Goal: Contribute content: Contribute content

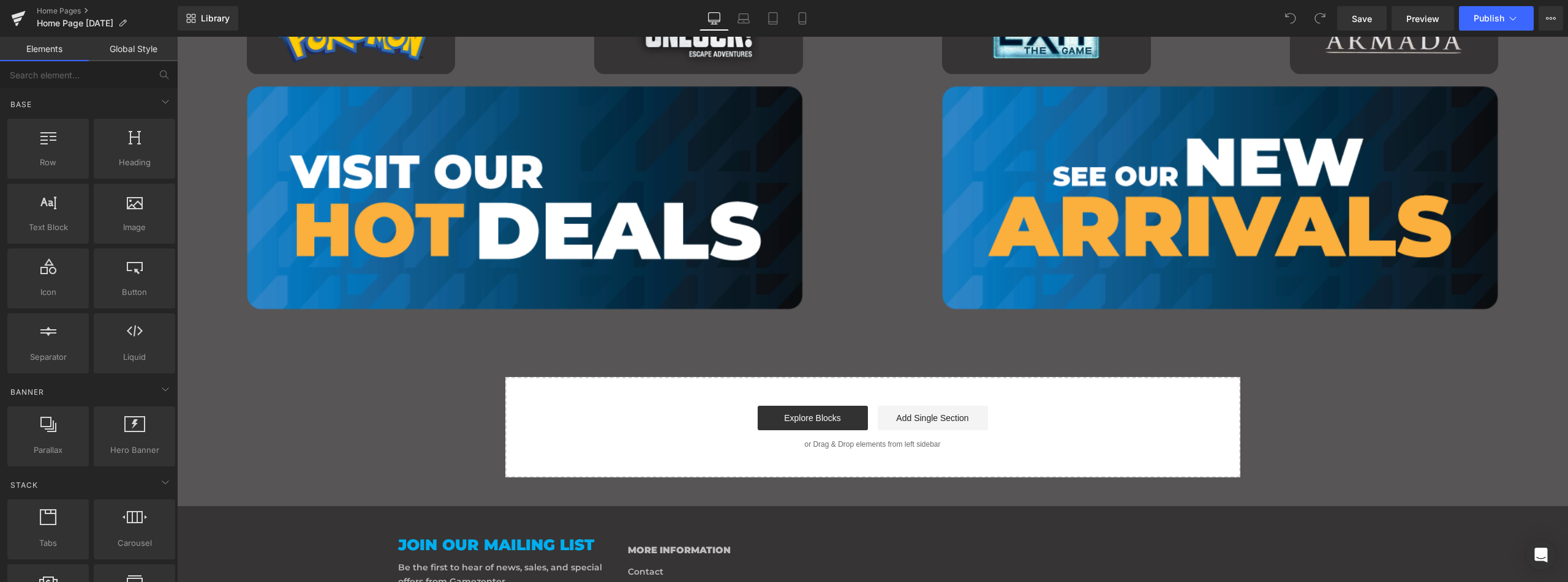
scroll to position [1428, 0]
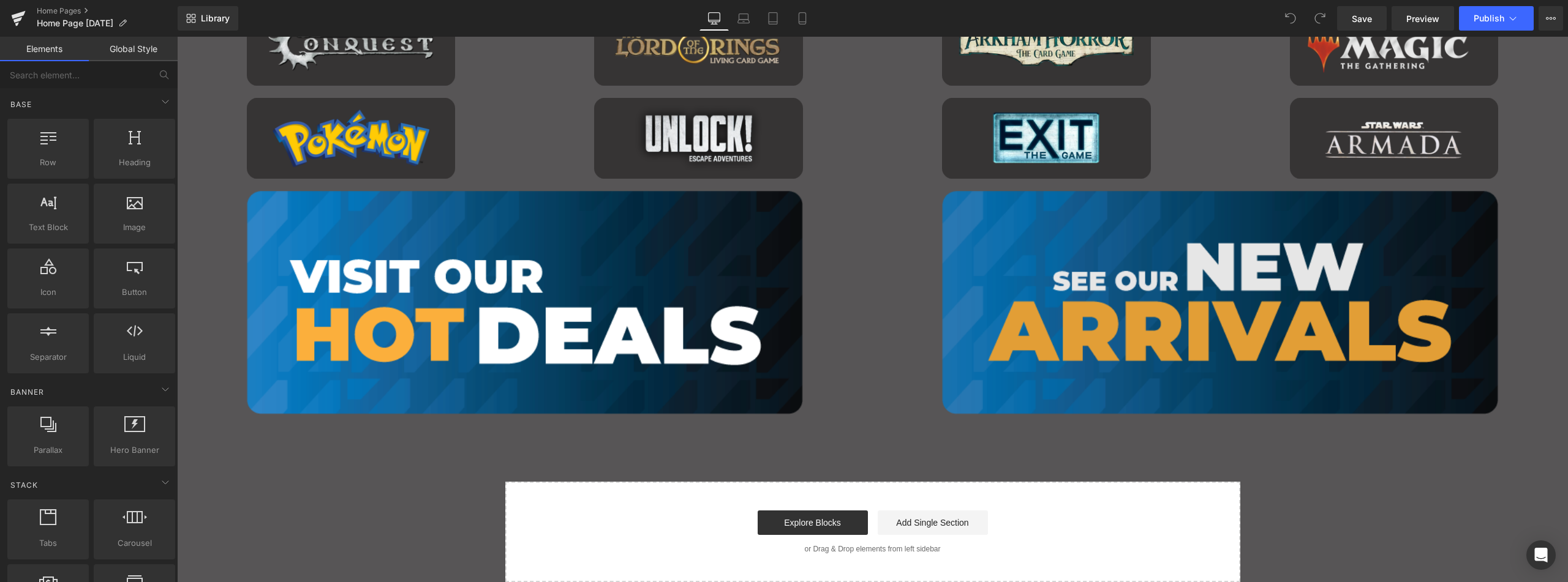
click at [1250, 264] on img "Main content" at bounding box center [1220, 302] width 557 height 223
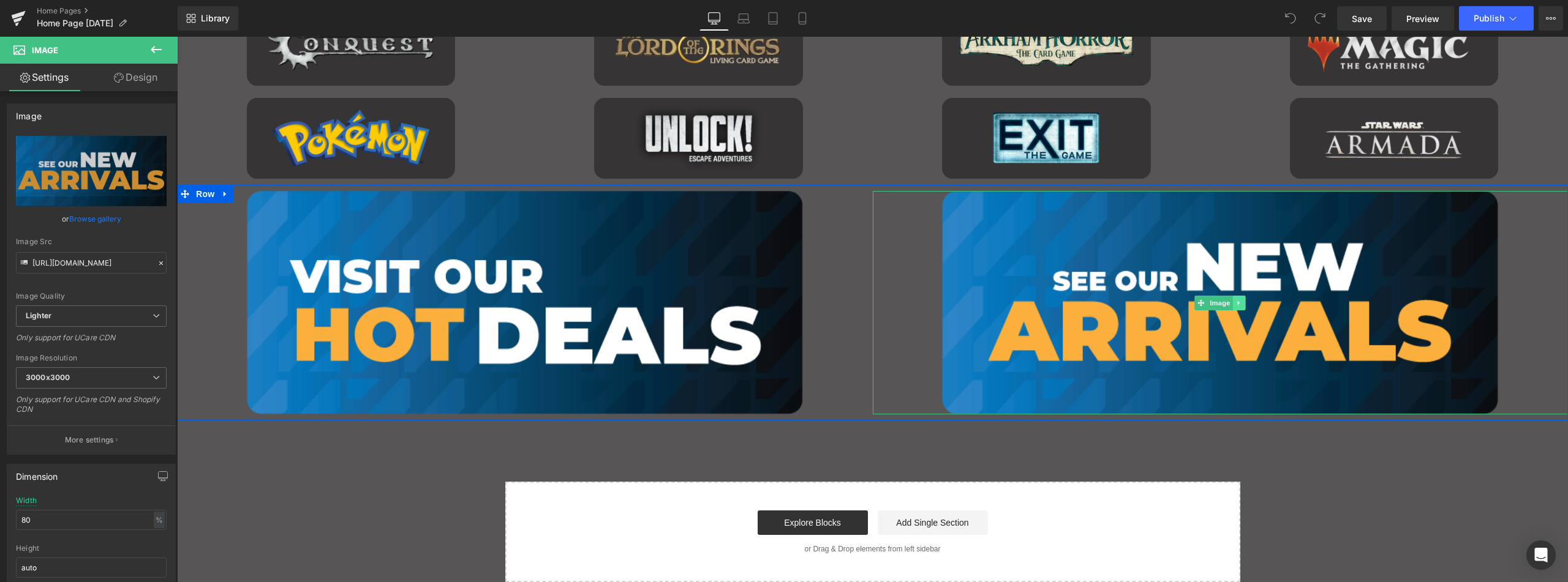
click at [1237, 306] on icon "Main content" at bounding box center [1240, 303] width 7 height 8
click at [1244, 305] on icon "Main content" at bounding box center [1246, 303] width 7 height 7
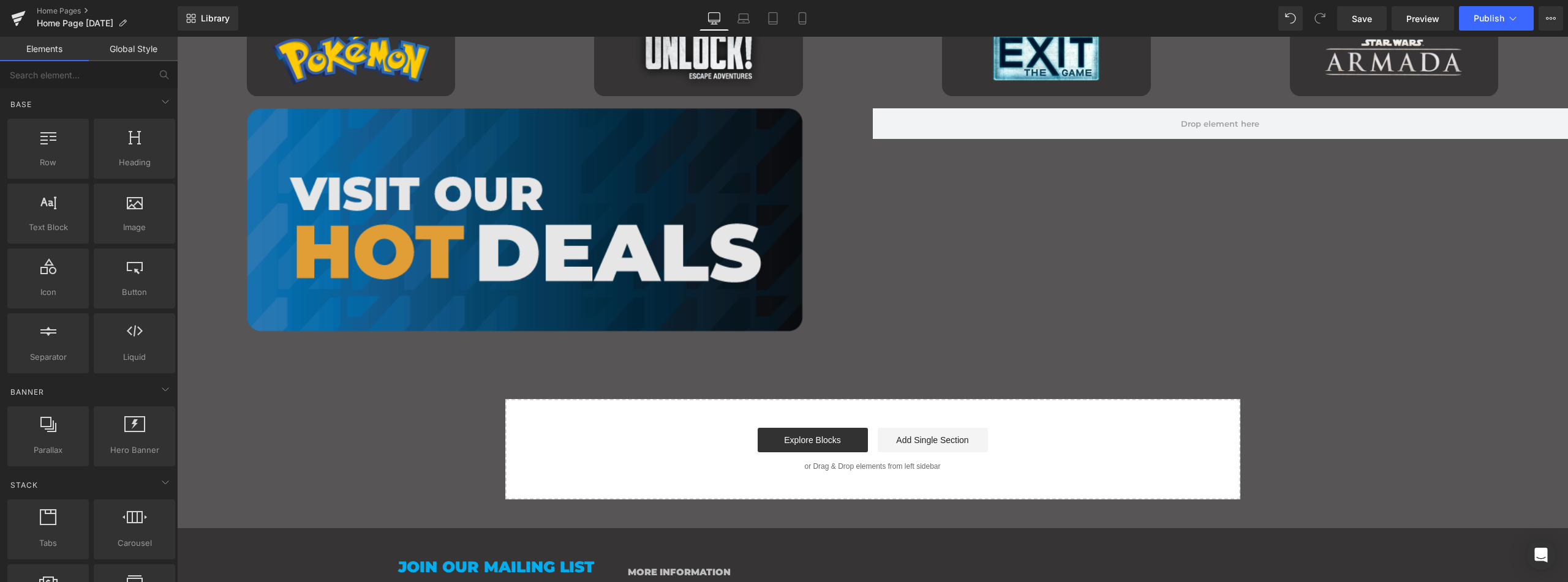
scroll to position [1489, 0]
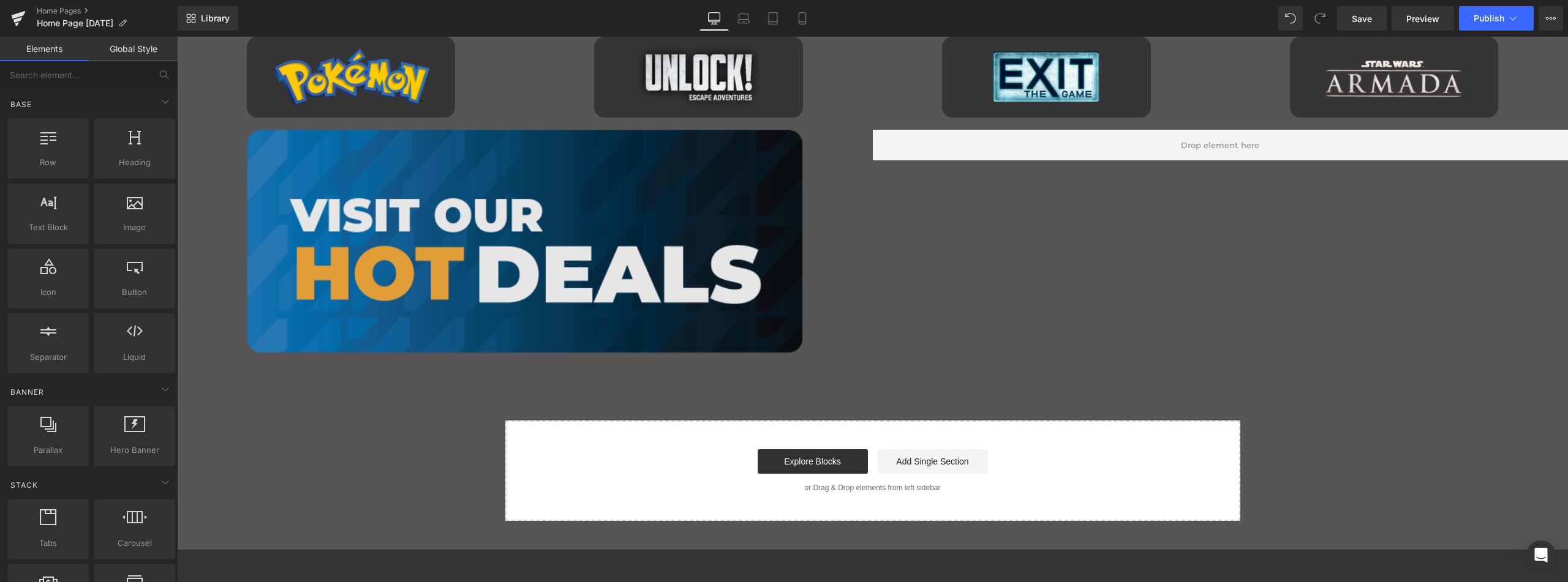
click at [730, 198] on img "Main content" at bounding box center [525, 241] width 557 height 223
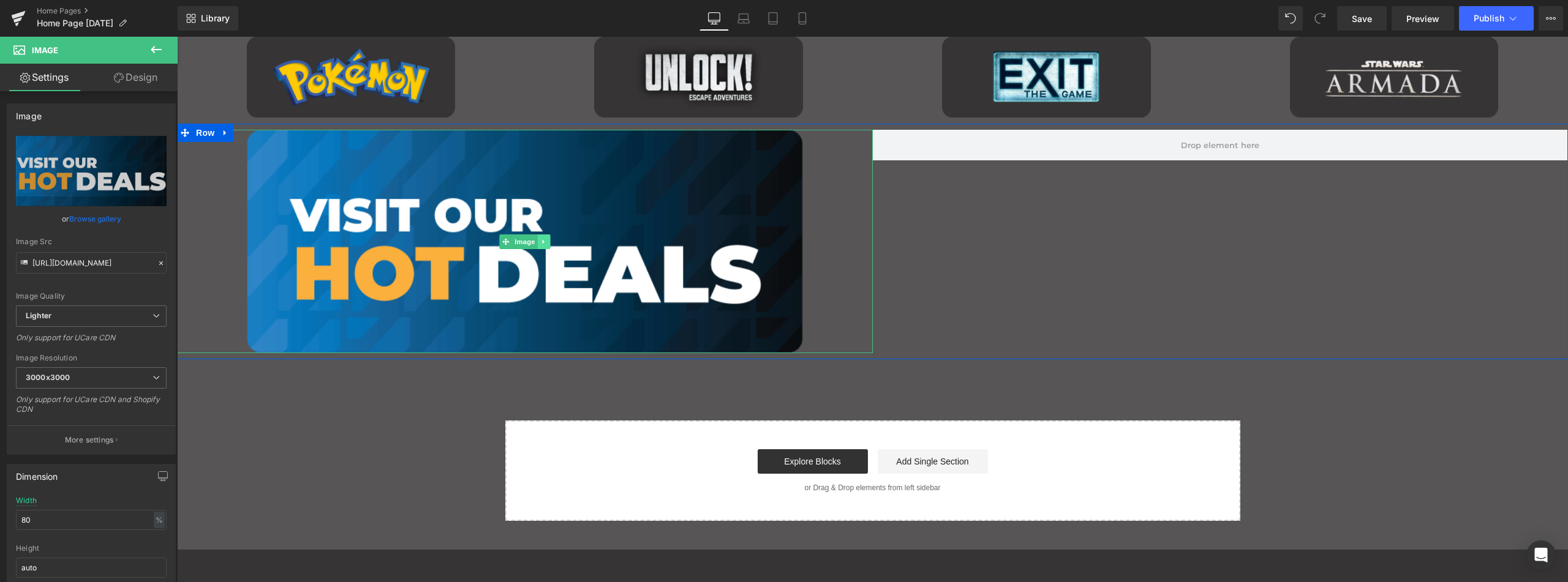
click at [540, 240] on icon "Main content" at bounding box center [544, 241] width 7 height 8
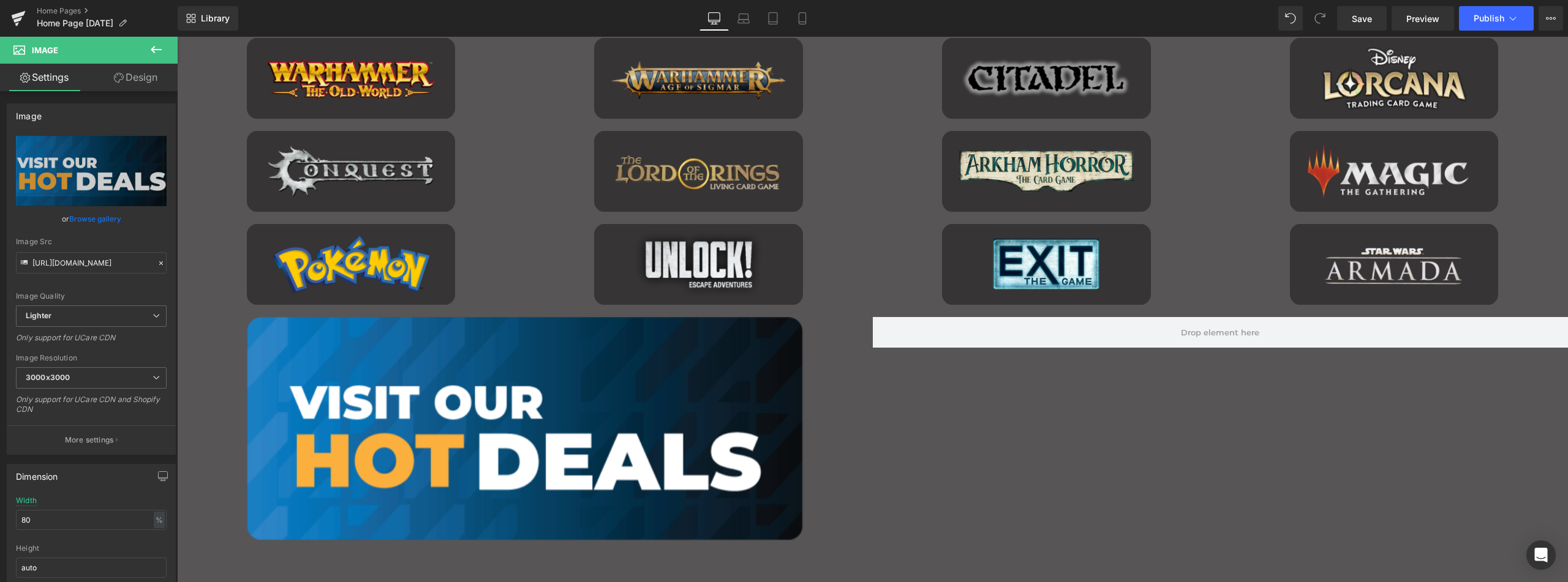
scroll to position [1122, 0]
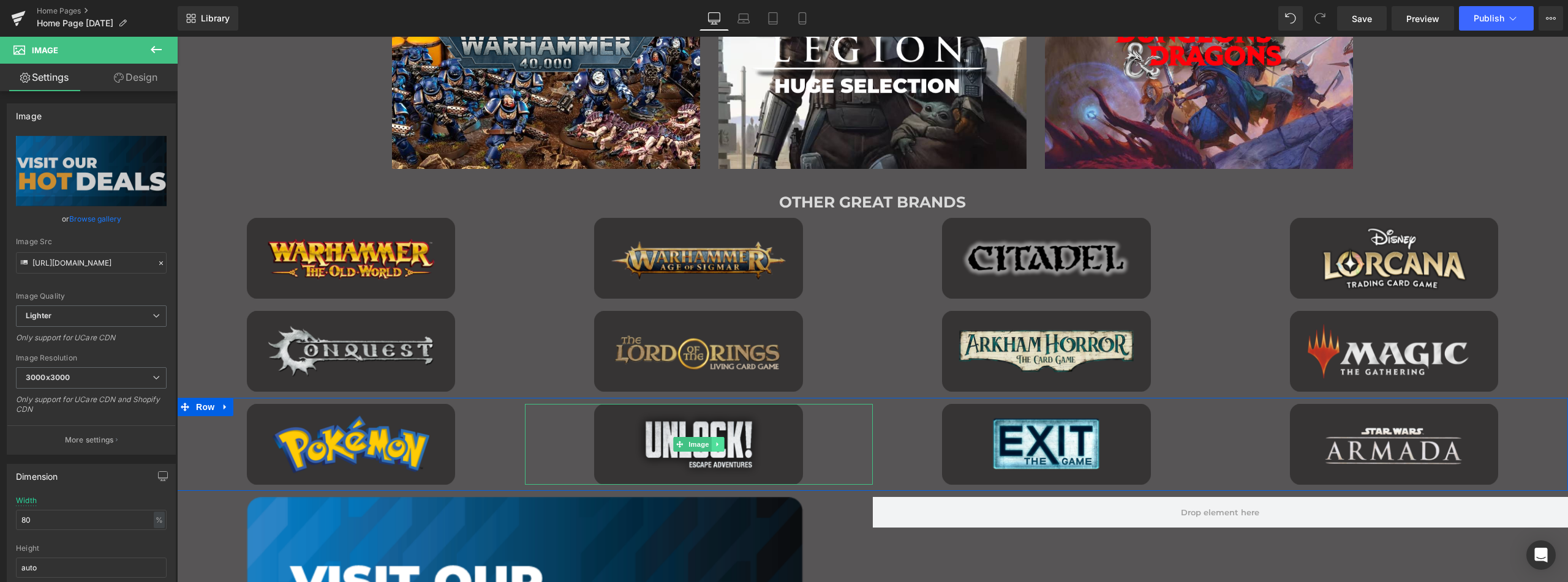
click at [718, 439] on link "Main content" at bounding box center [718, 444] width 13 height 15
click at [721, 443] on icon "Main content" at bounding box center [724, 444] width 7 height 8
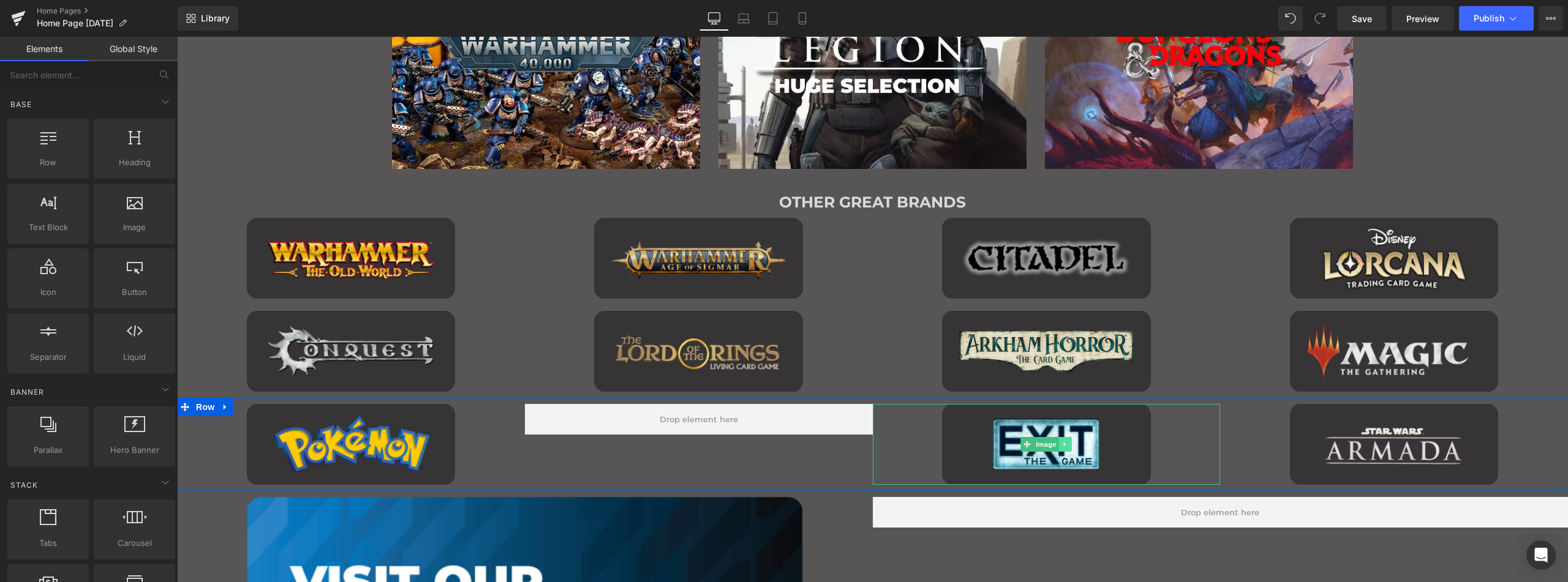
click at [1062, 446] on icon "Main content" at bounding box center [1065, 444] width 7 height 8
click at [1069, 444] on icon "Main content" at bounding box center [1072, 445] width 7 height 7
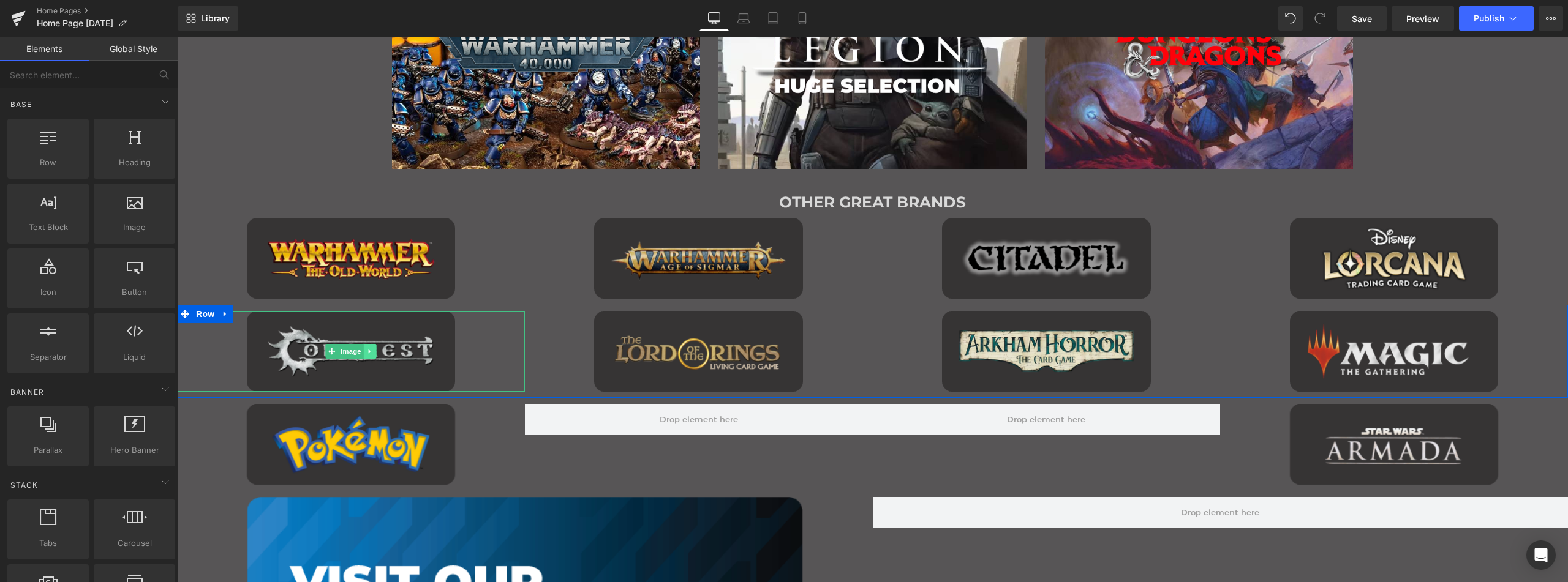
click at [367, 351] on icon "Main content" at bounding box center [370, 351] width 7 height 8
click at [373, 352] on icon "Main content" at bounding box center [377, 351] width 7 height 8
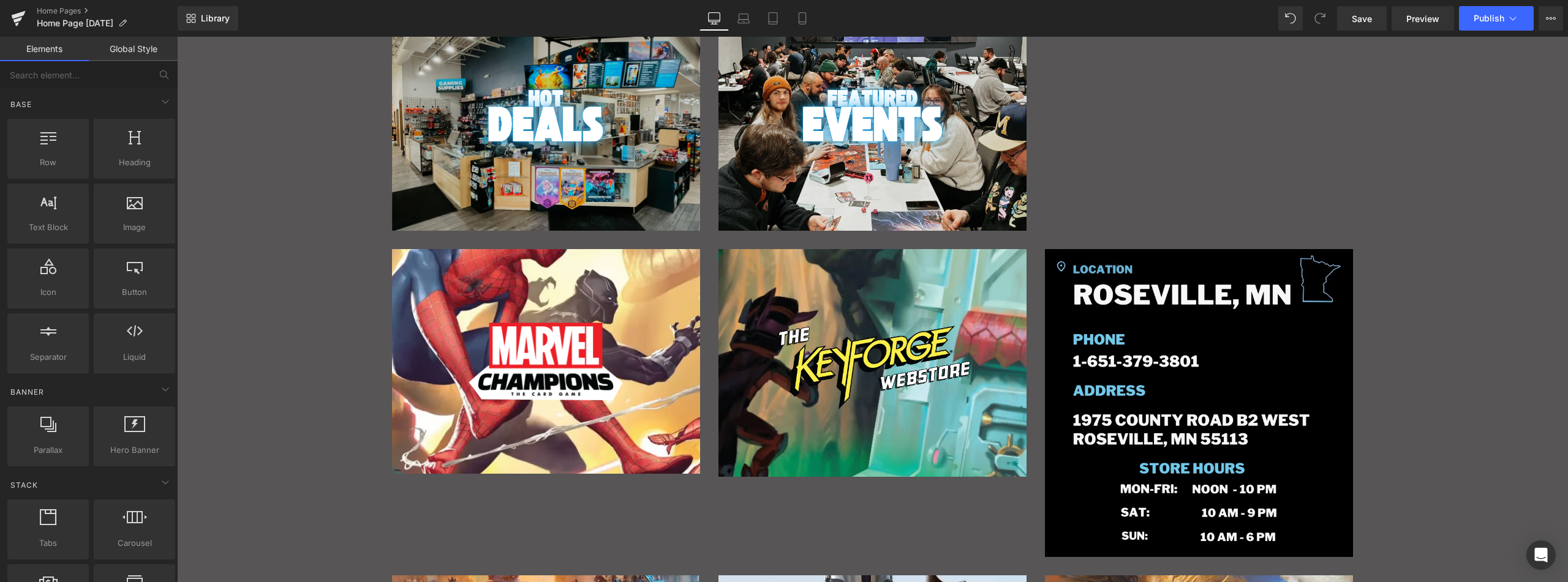
scroll to position [448, 0]
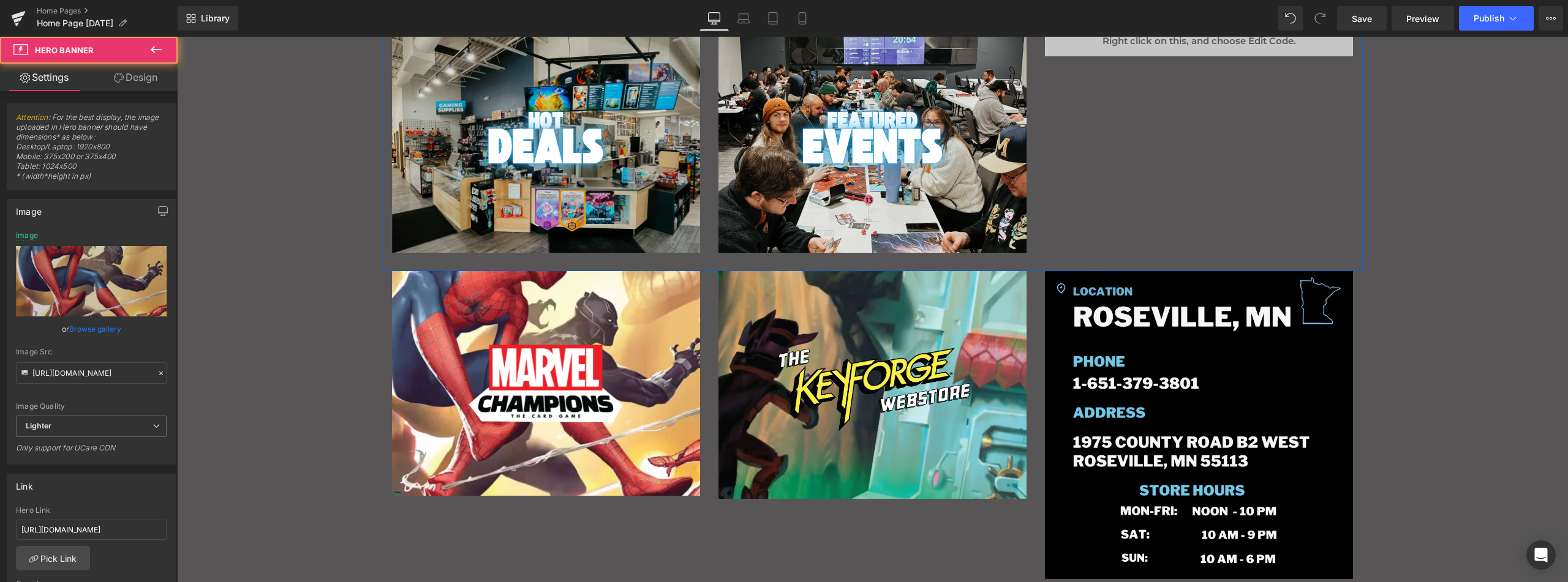
drag, startPoint x: 540, startPoint y: 290, endPoint x: 464, endPoint y: 307, distance: 77.9
click at [464, 307] on div "Main content" at bounding box center [546, 383] width 308 height 225
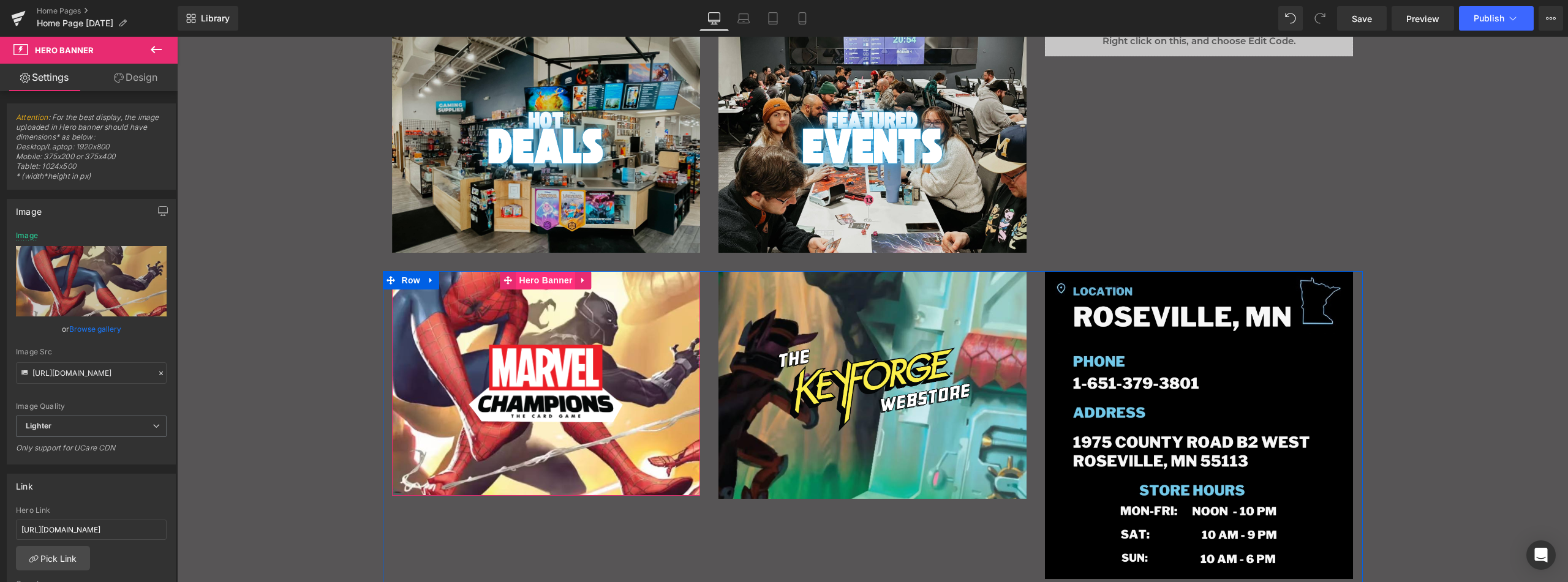
click at [549, 279] on span "Hero Banner" at bounding box center [545, 280] width 59 height 18
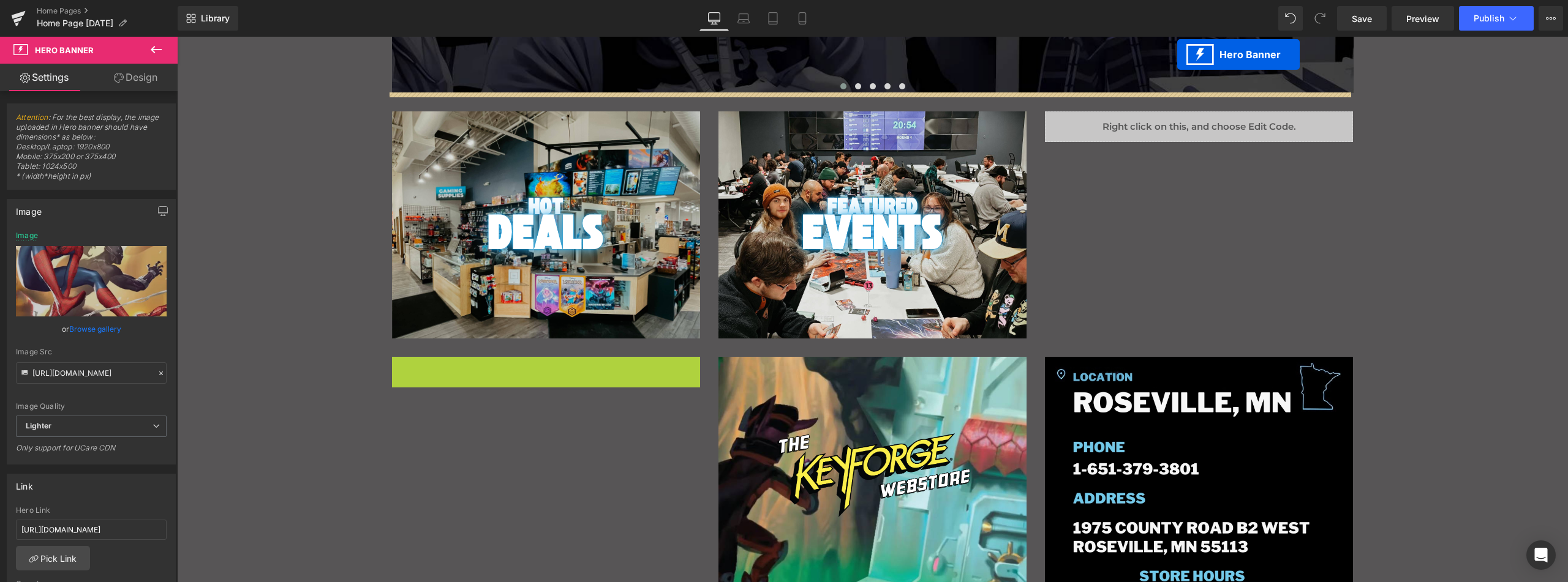
scroll to position [351, 0]
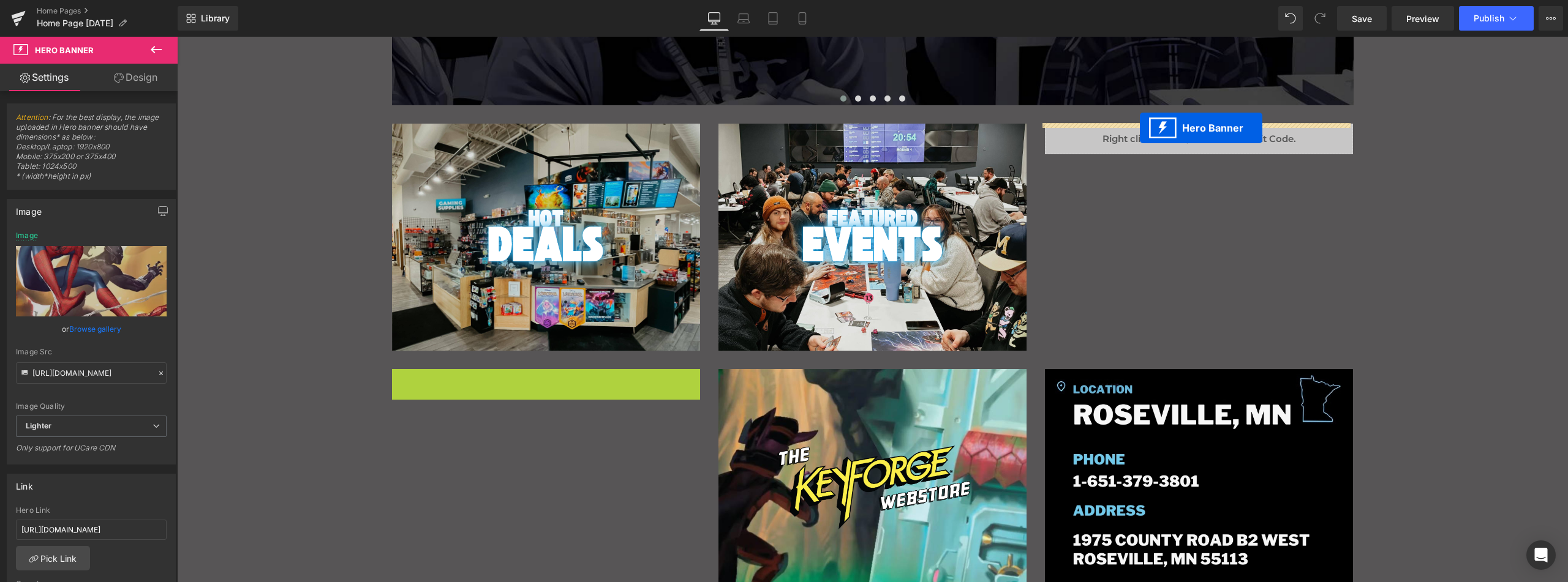
drag, startPoint x: 505, startPoint y: 282, endPoint x: 1140, endPoint y: 128, distance: 653.4
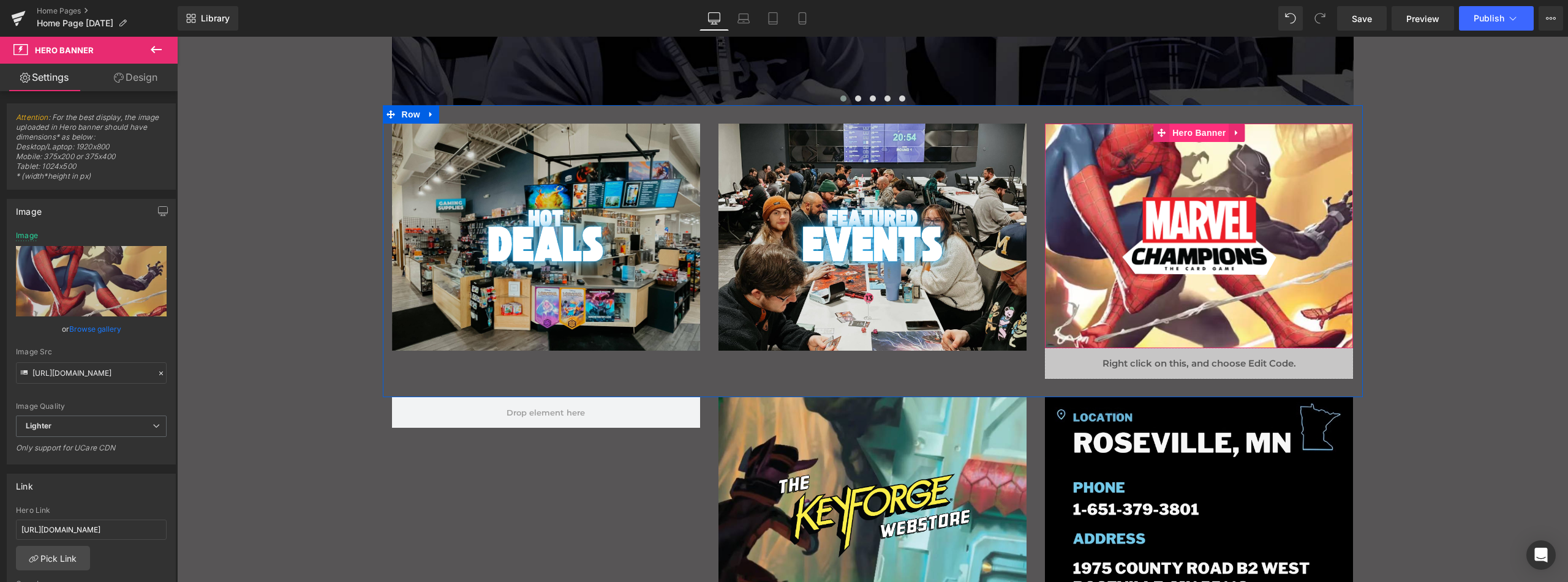
click at [1187, 128] on span "Hero Banner" at bounding box center [1199, 132] width 59 height 18
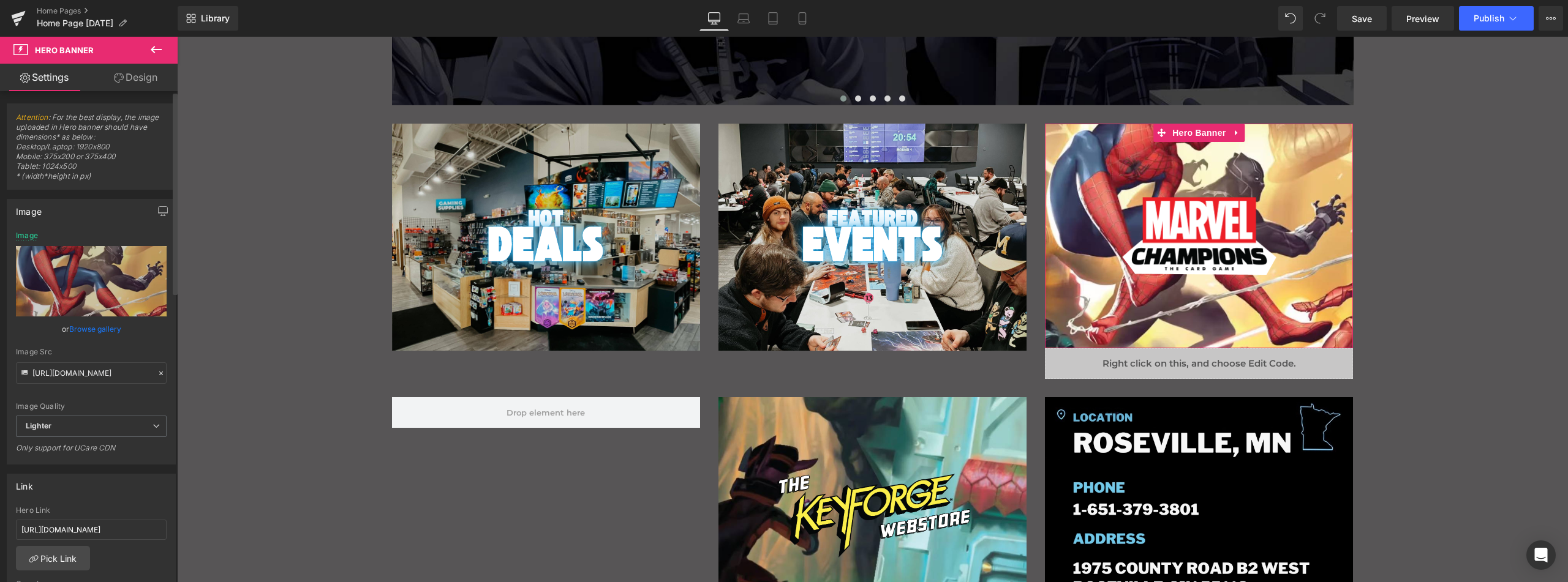
click at [94, 328] on link "Browse gallery" at bounding box center [95, 329] width 52 height 21
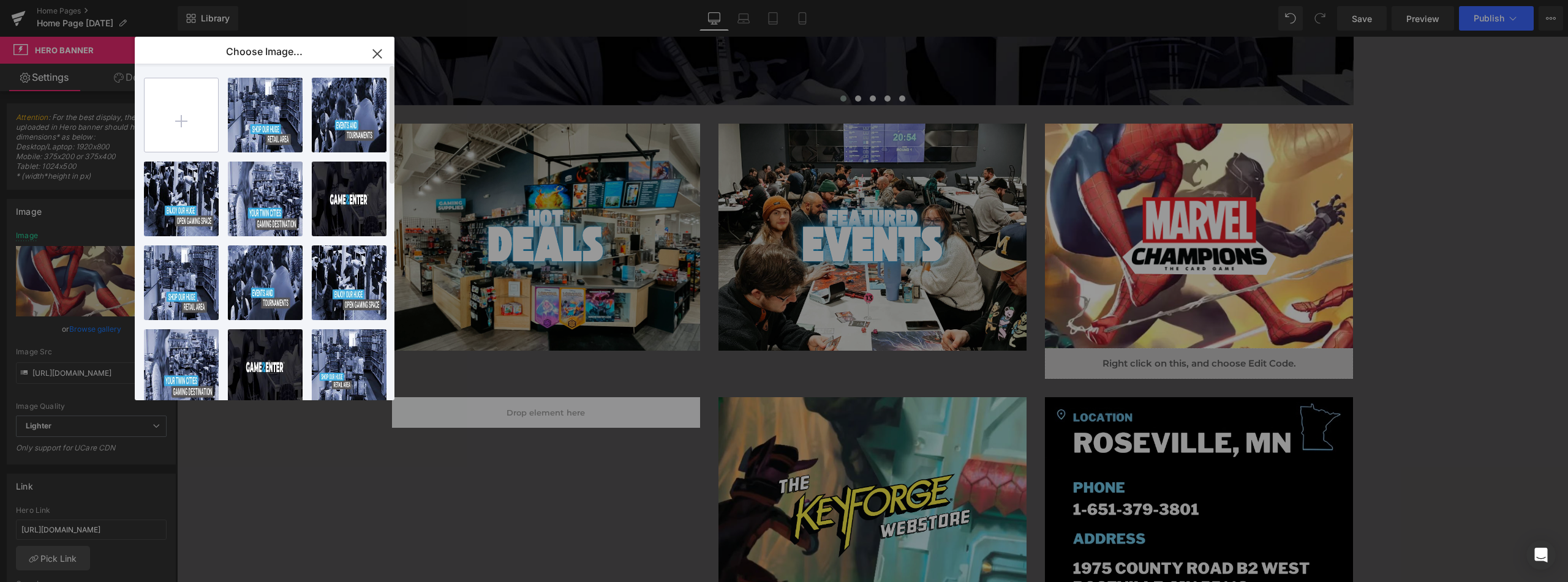
click at [176, 119] on input "file" at bounding box center [182, 116] width 74 height 74
click at [385, 51] on icon "button" at bounding box center [377, 54] width 20 height 20
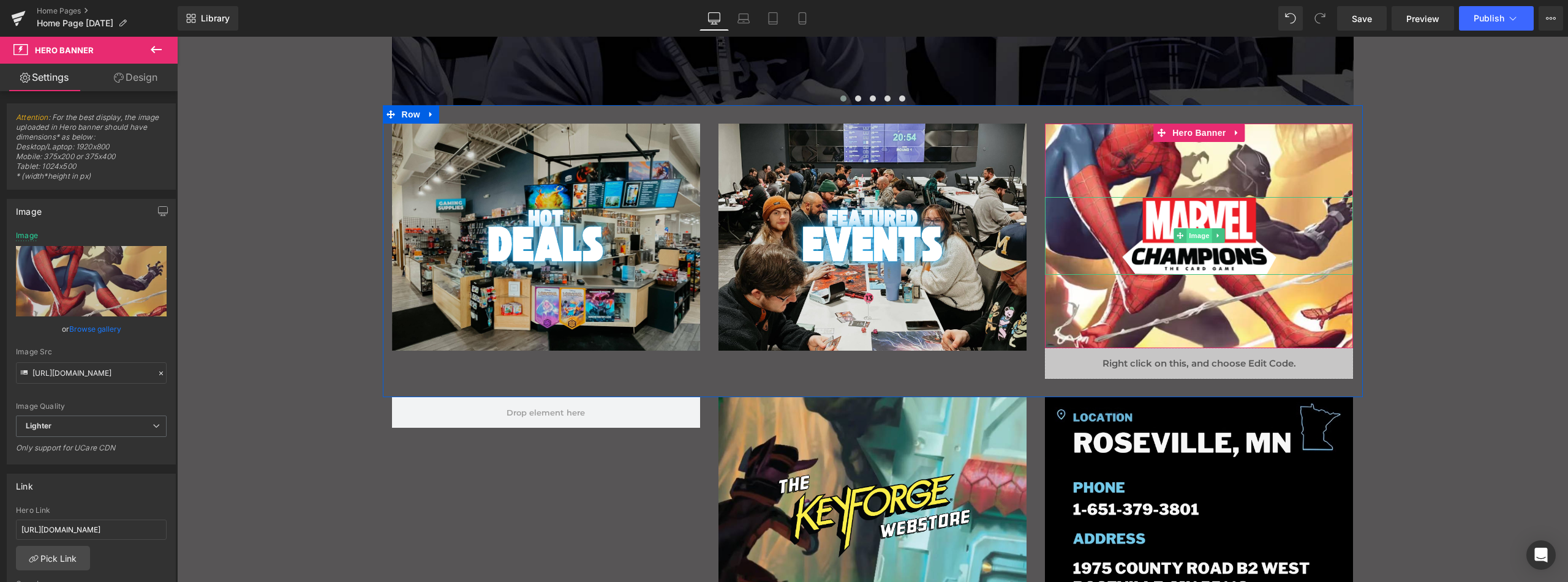
click at [1188, 237] on span "Image" at bounding box center [1200, 235] width 26 height 15
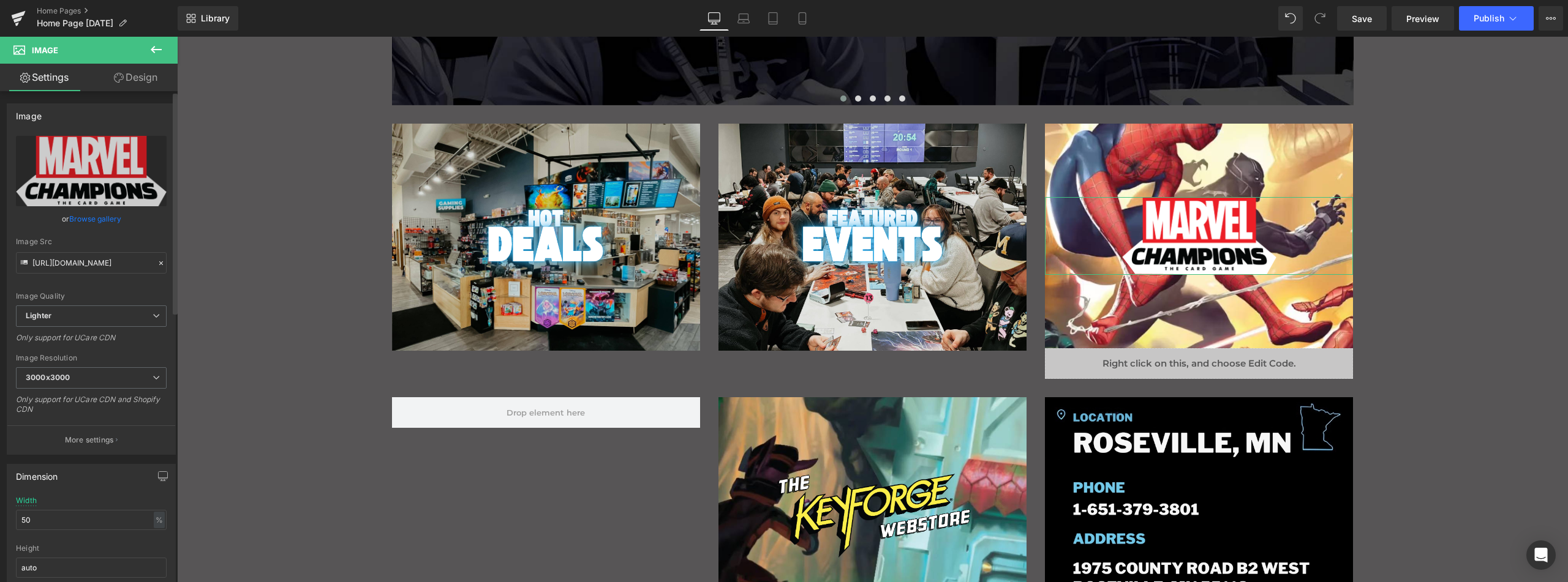
click at [90, 215] on link "Browse gallery" at bounding box center [95, 218] width 52 height 21
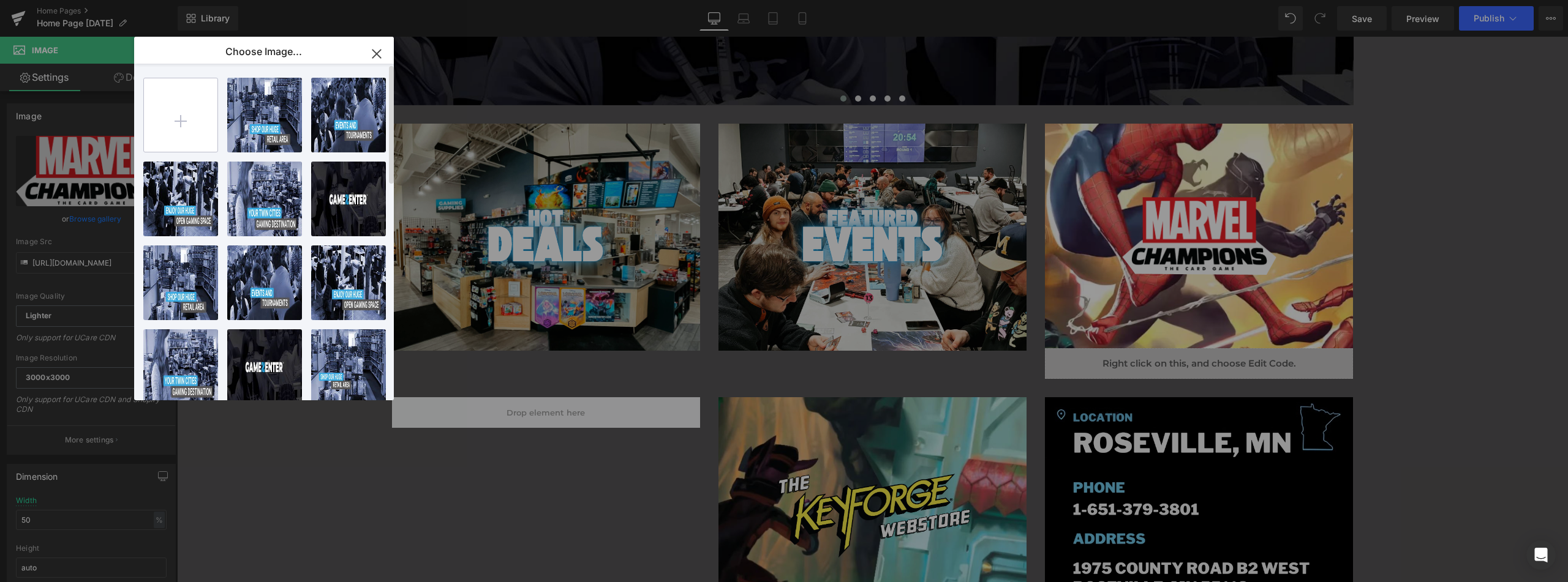
click at [190, 106] on input "file" at bounding box center [181, 116] width 74 height 74
type input "C:\fakepath\New Arrivals.png"
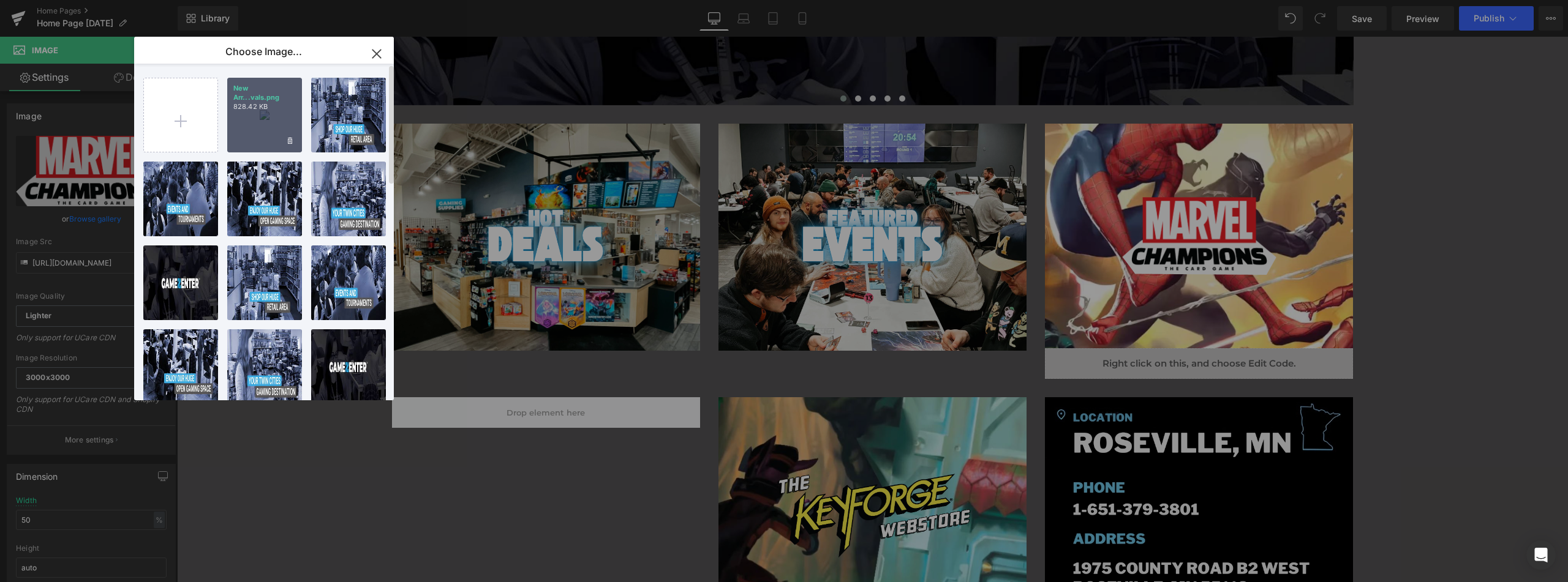
drag, startPoint x: 270, startPoint y: 115, endPoint x: 94, endPoint y: 86, distance: 178.4
click at [270, 115] on div "New Arr...vals.png 828.42 KB" at bounding box center [264, 115] width 75 height 74
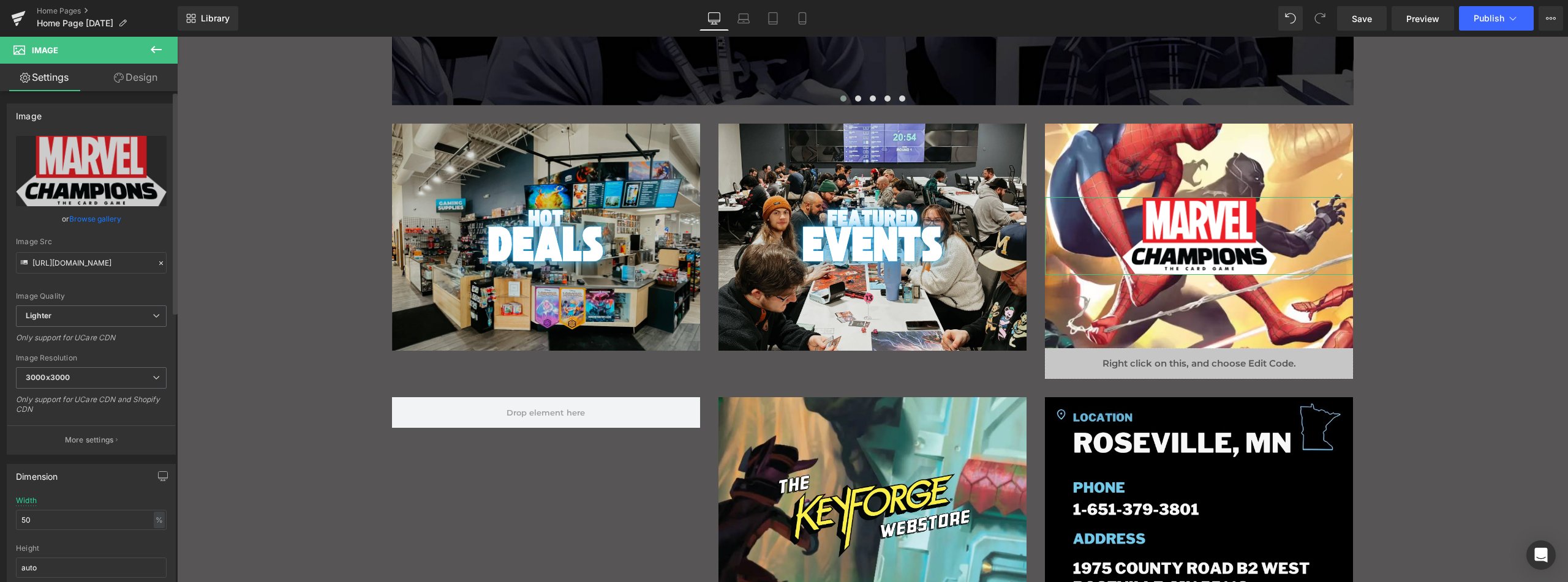
click at [96, 221] on link "Browse gallery" at bounding box center [95, 218] width 52 height 21
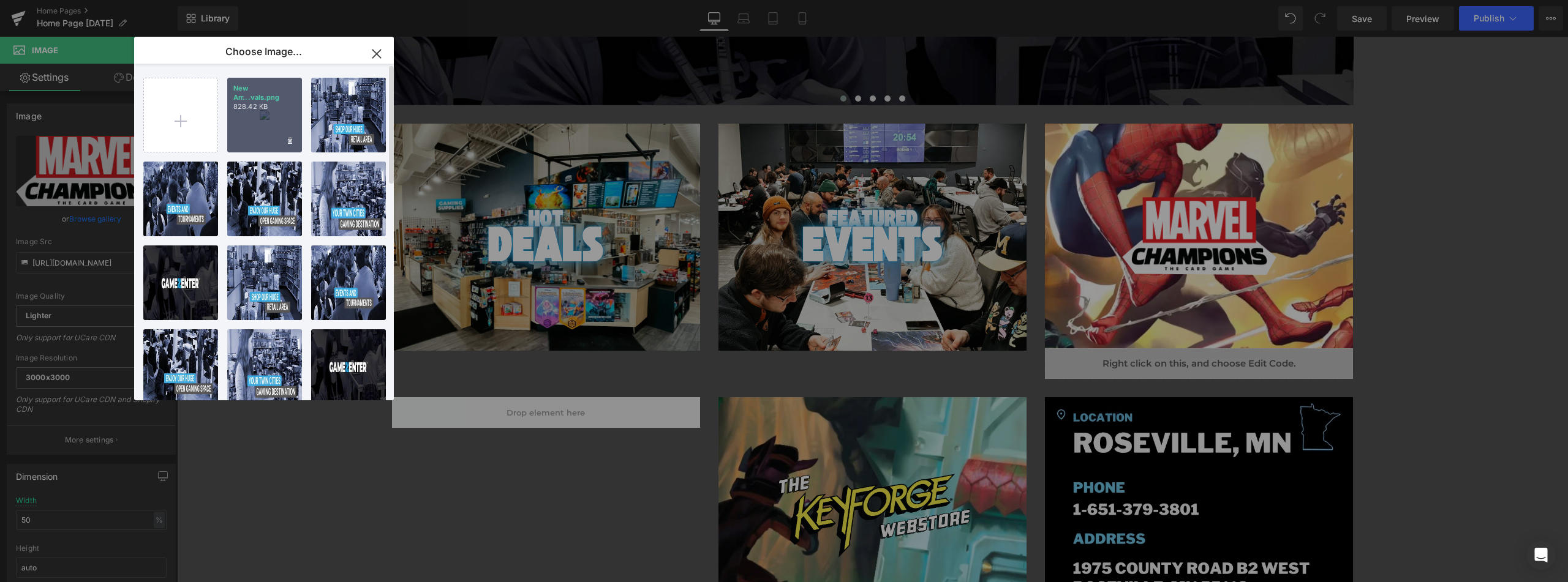
drag, startPoint x: 256, startPoint y: 122, endPoint x: 250, endPoint y: 181, distance: 59.3
click at [256, 122] on div "New Arr...vals.png 828.42 KB" at bounding box center [264, 115] width 75 height 74
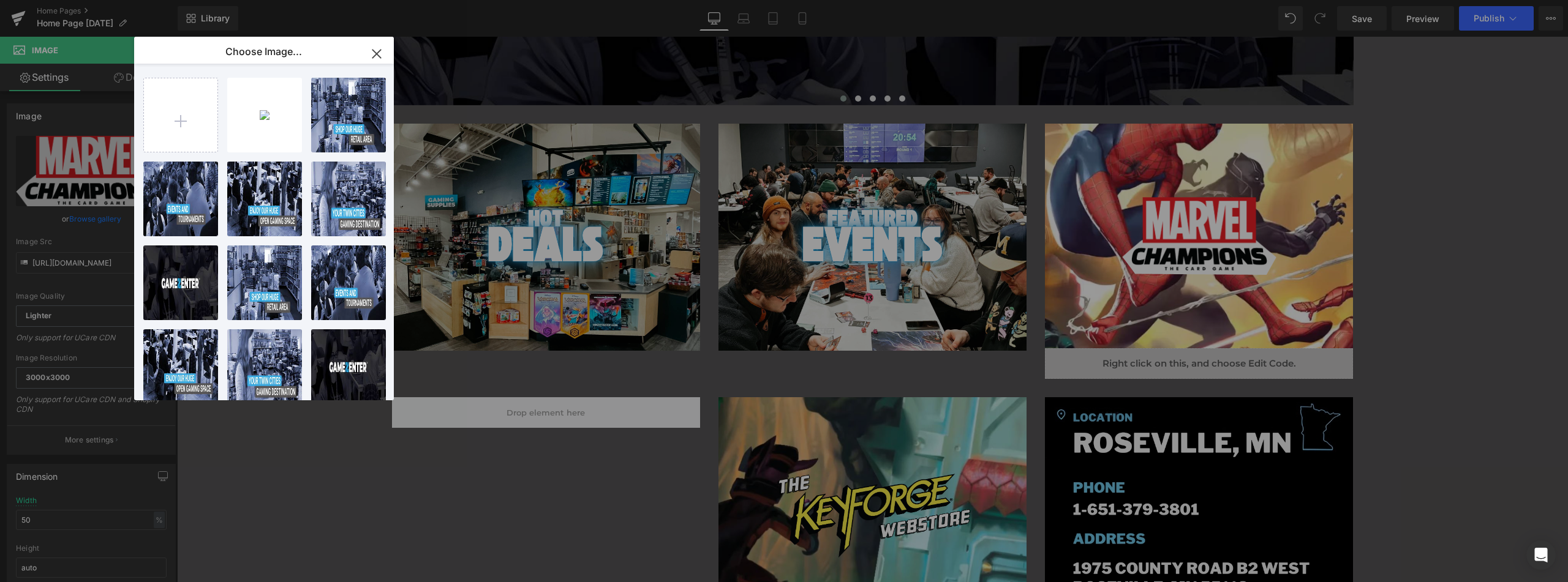
type input "[URL][DOMAIN_NAME]"
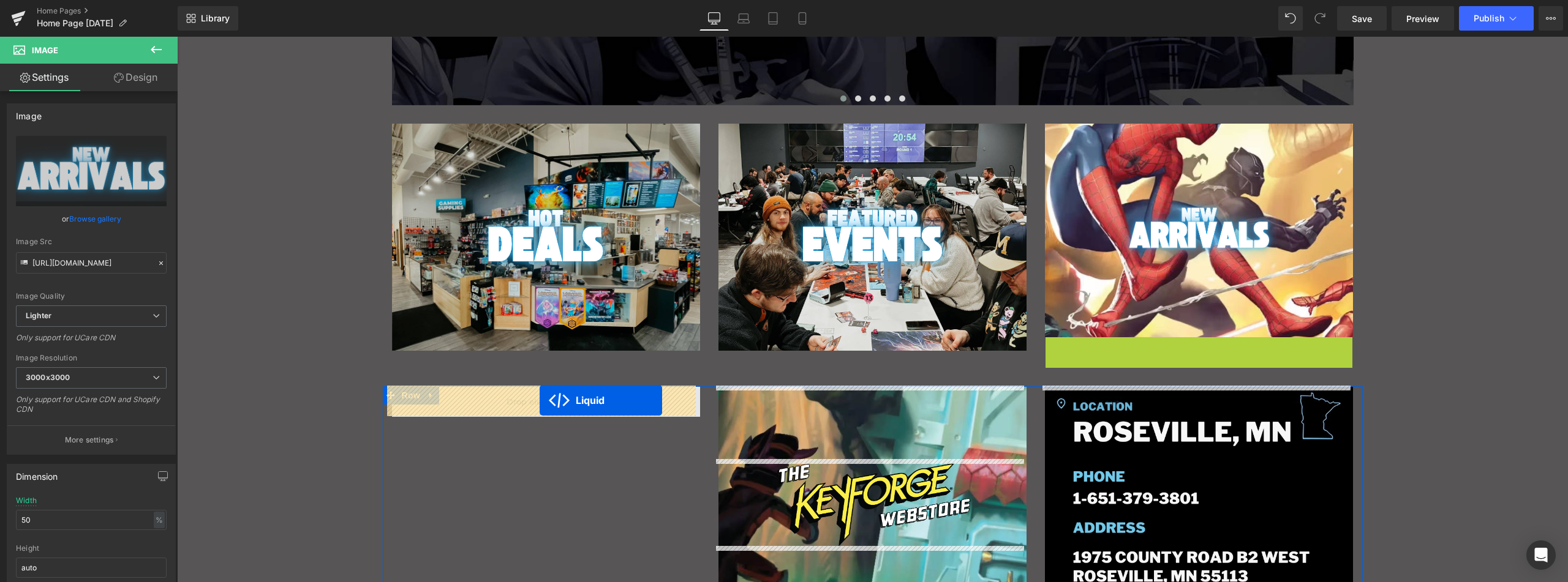
drag, startPoint x: 1159, startPoint y: 345, endPoint x: 540, endPoint y: 401, distance: 621.5
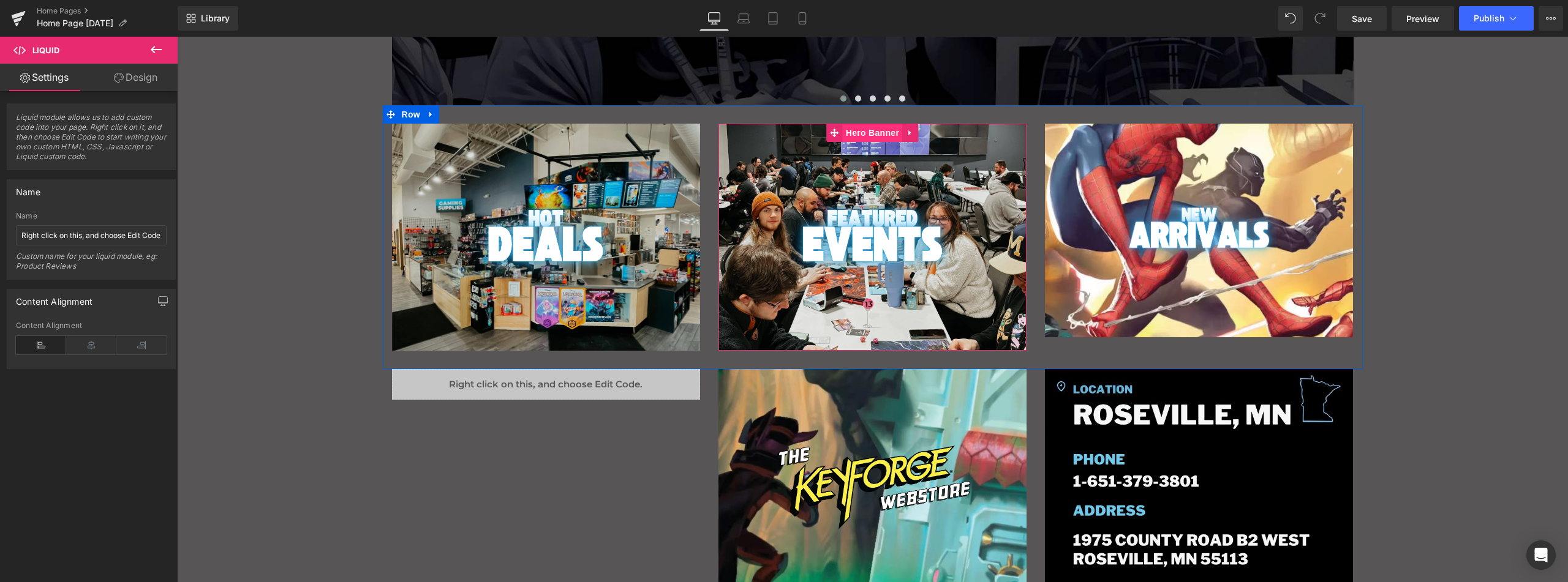
click at [877, 137] on span "Hero Banner" at bounding box center [872, 132] width 59 height 18
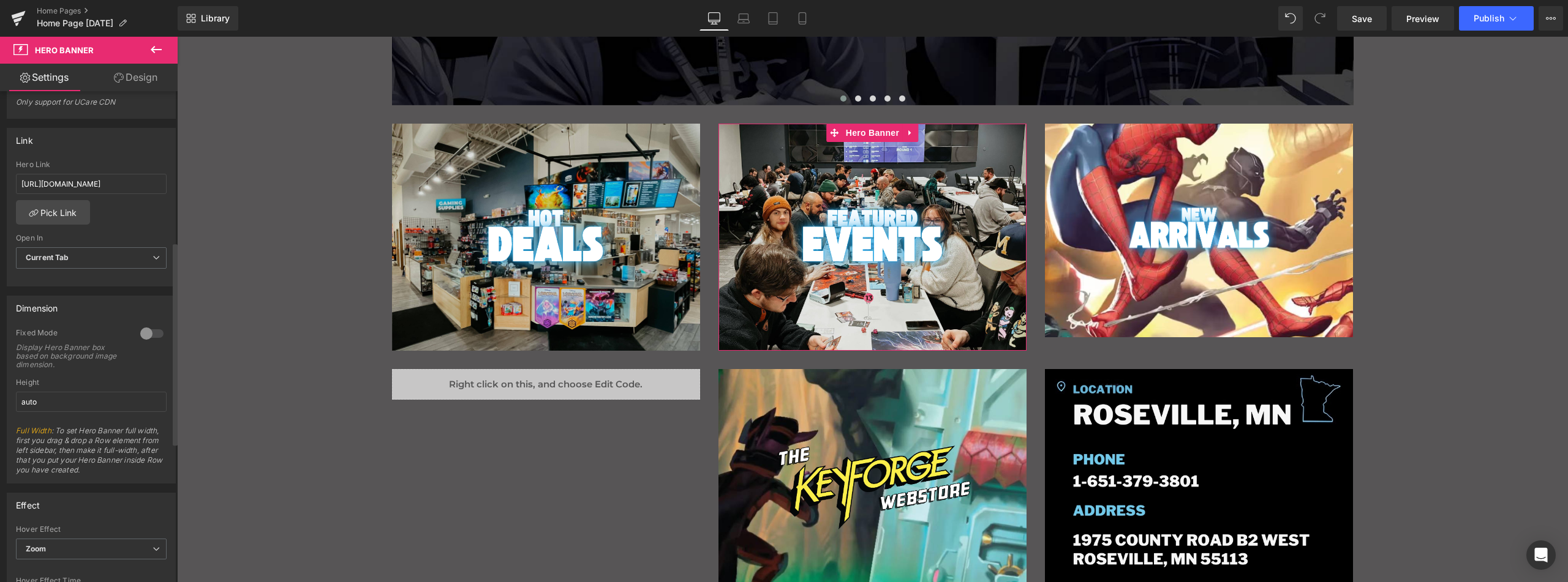
scroll to position [367, 0]
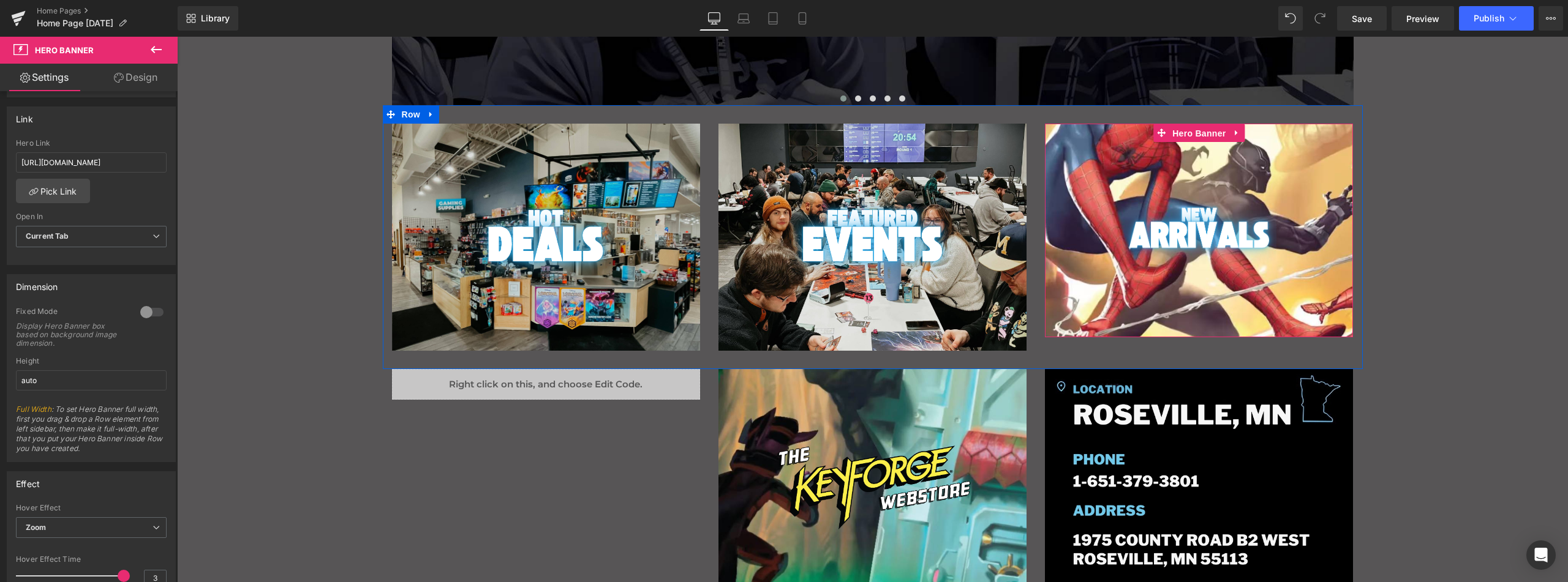
click at [1195, 134] on span "Hero Banner" at bounding box center [1199, 133] width 59 height 18
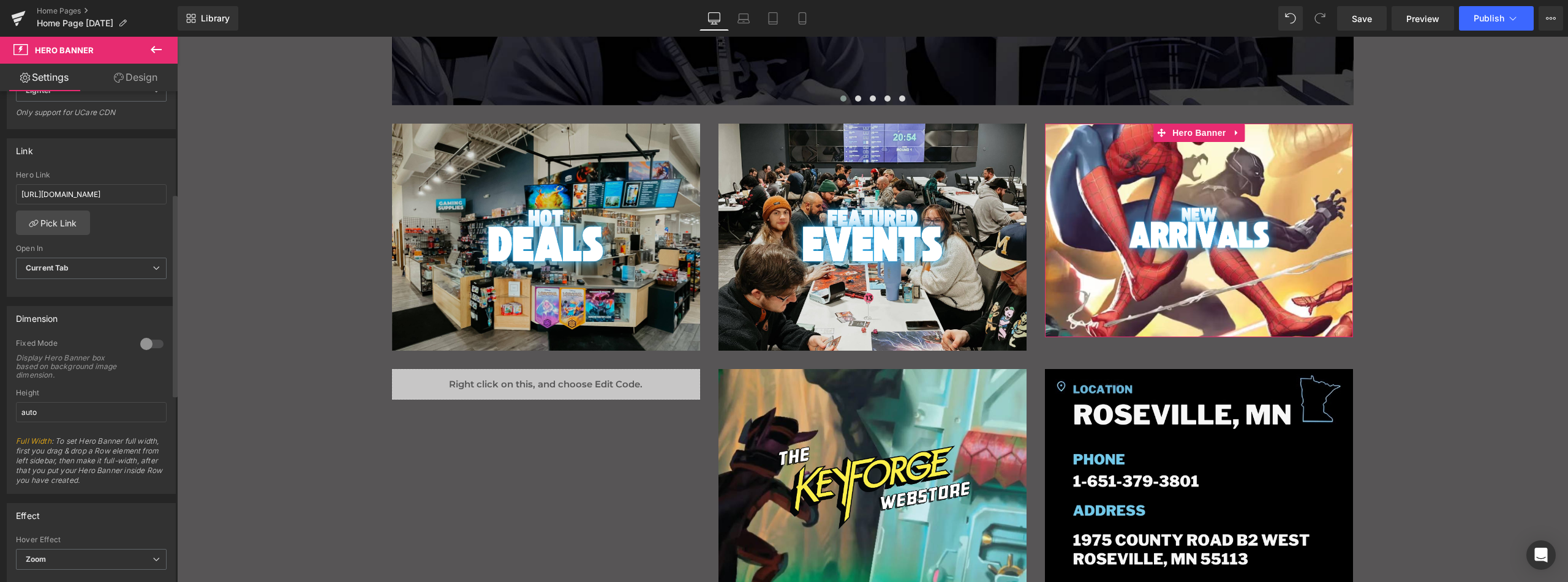
scroll to position [245, 0]
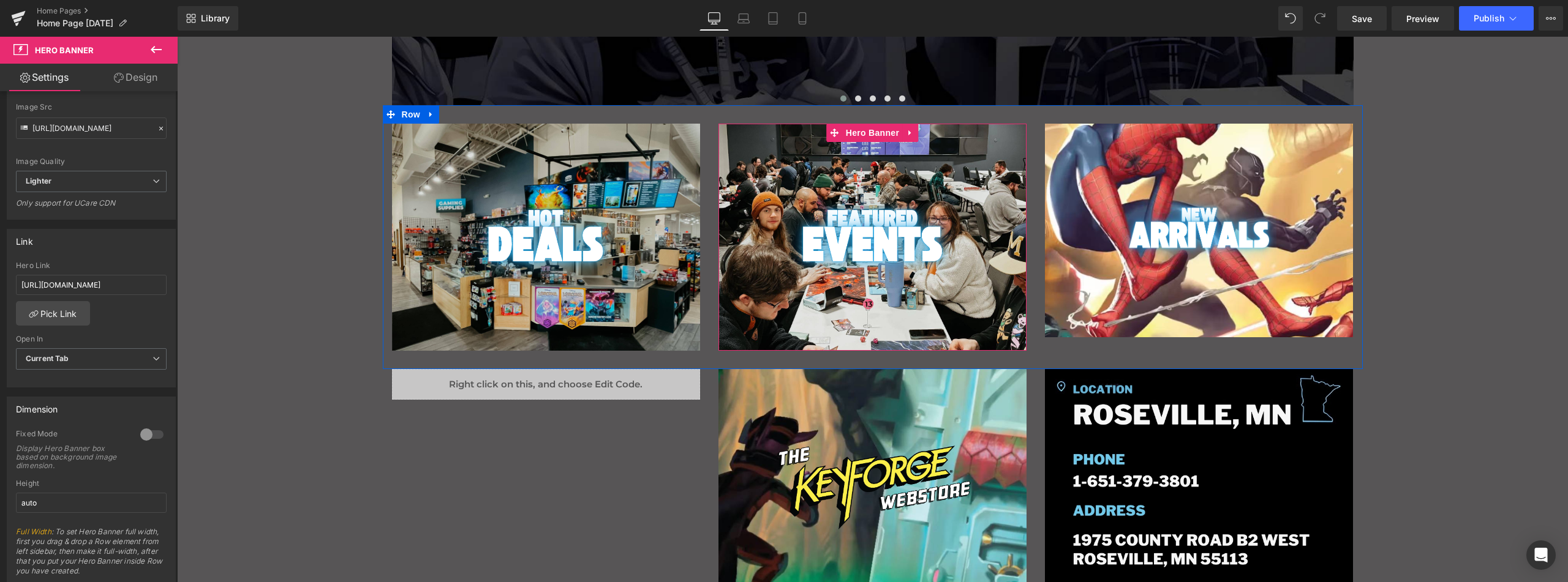
click at [882, 306] on div "Main content" at bounding box center [873, 236] width 308 height 227
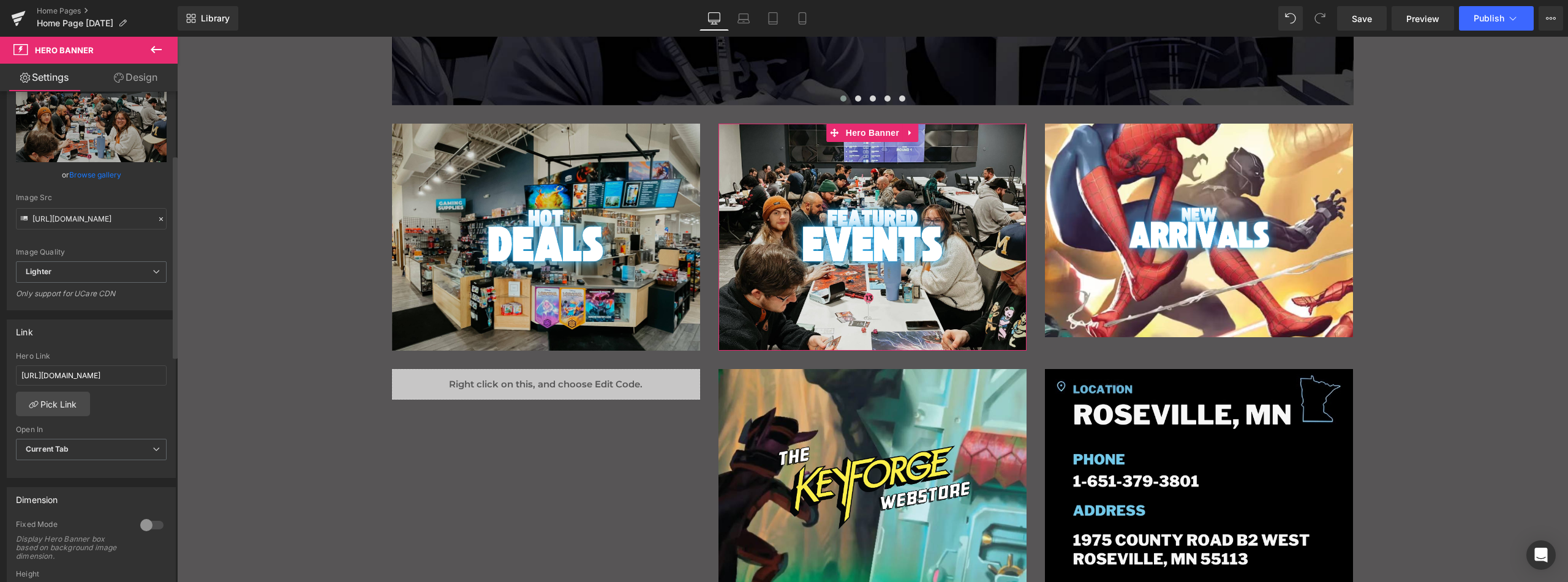
scroll to position [0, 0]
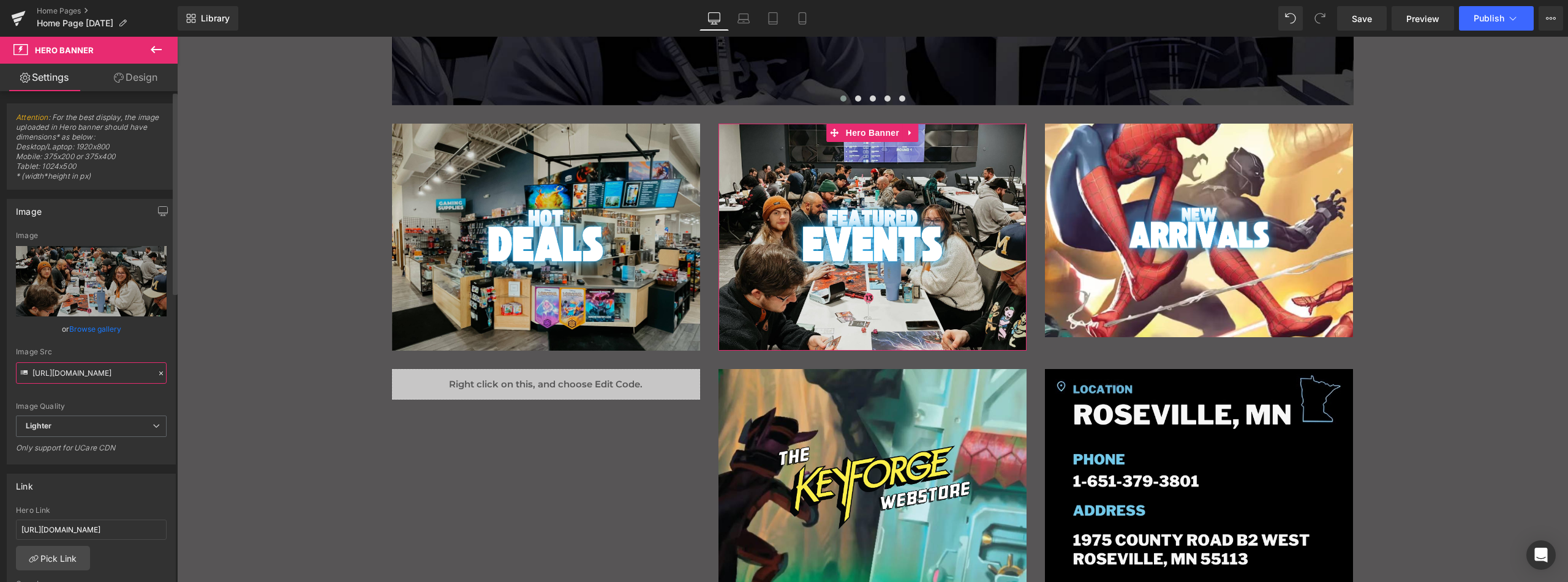
click at [92, 370] on input "[URL][DOMAIN_NAME]" at bounding box center [92, 372] width 151 height 21
